Goal: Task Accomplishment & Management: Manage account settings

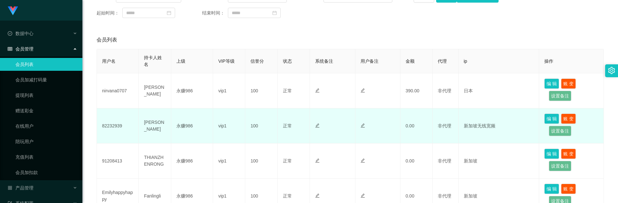
scroll to position [97, 0]
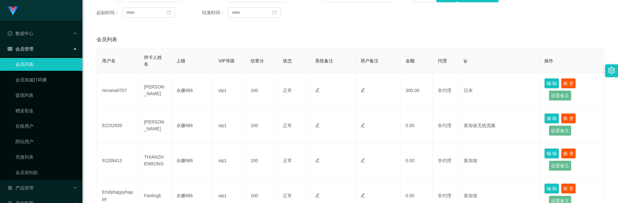
click at [47, 64] on link "会员列表" at bounding box center [46, 64] width 62 height 13
click at [44, 48] on div "会员管理" at bounding box center [41, 48] width 82 height 13
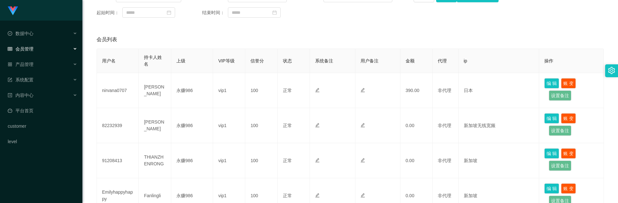
click at [42, 50] on div "会员管理" at bounding box center [41, 48] width 82 height 13
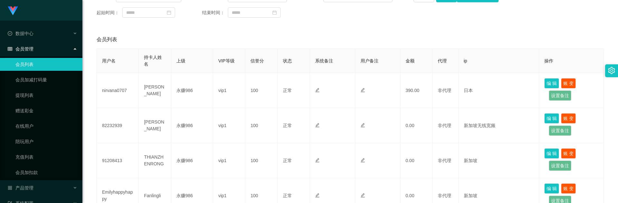
click at [44, 67] on link "会员列表" at bounding box center [46, 64] width 62 height 13
click at [39, 96] on link "提现列表" at bounding box center [46, 95] width 62 height 13
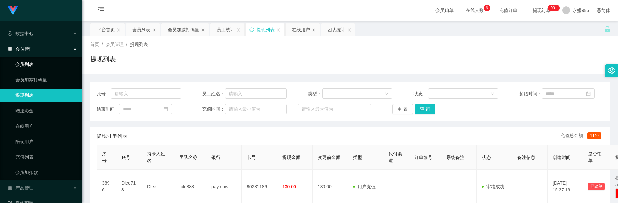
click at [36, 65] on link "会员列表" at bounding box center [46, 64] width 62 height 13
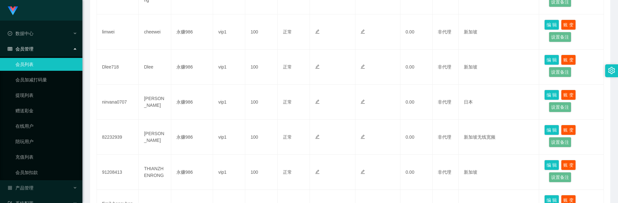
scroll to position [225, 0]
